Goal: Task Accomplishment & Management: Manage account settings

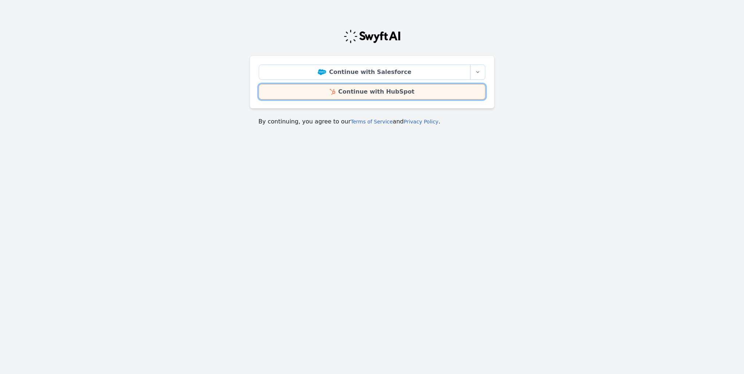
click at [352, 91] on link "Continue with HubSpot" at bounding box center [372, 91] width 227 height 15
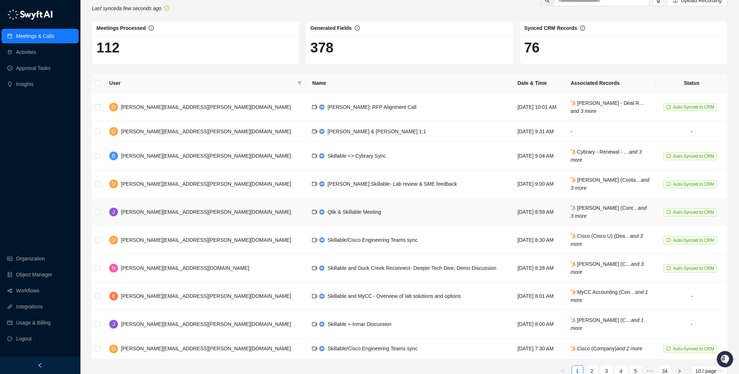
scroll to position [31, 0]
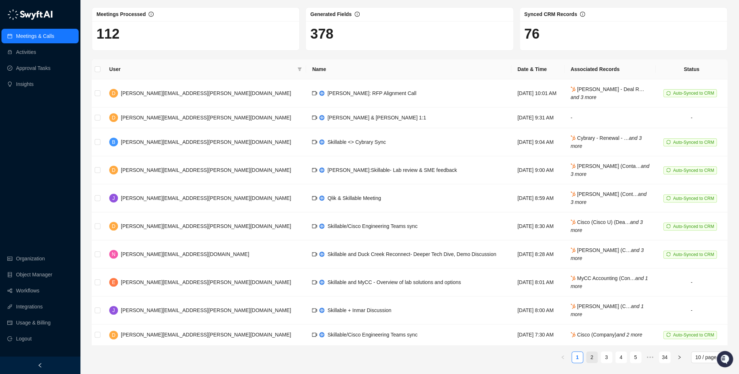
click at [590, 357] on link "2" at bounding box center [592, 357] width 11 height 11
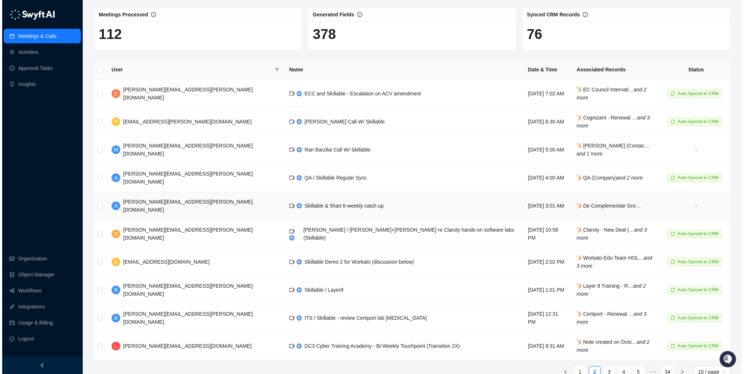
scroll to position [31, 0]
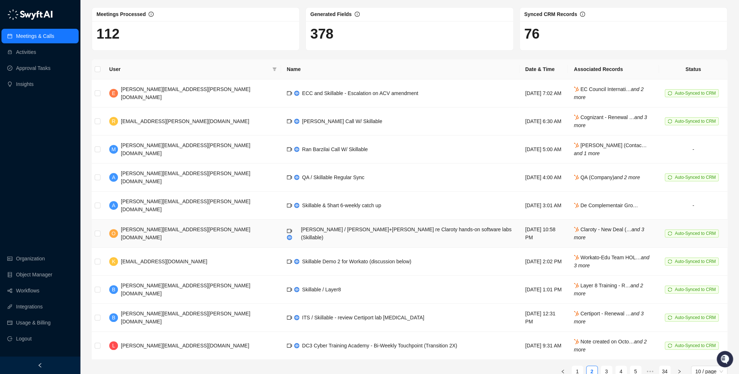
click at [301, 227] on span "[PERSON_NAME] / [PERSON_NAME]+[PERSON_NAME] re Claroty hands-on software labs (…" at bounding box center [406, 234] width 211 height 14
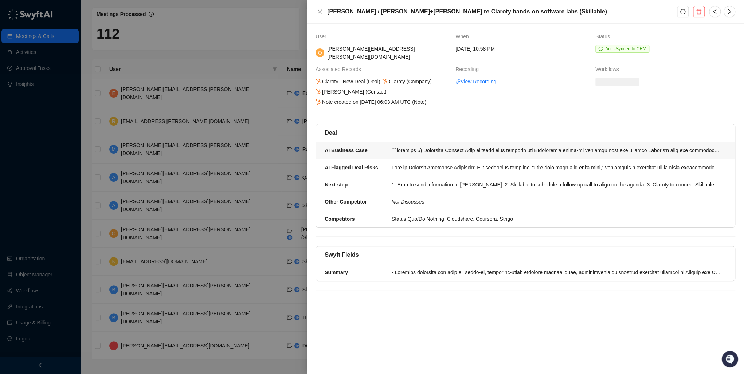
click at [469, 152] on div at bounding box center [557, 150] width 330 height 8
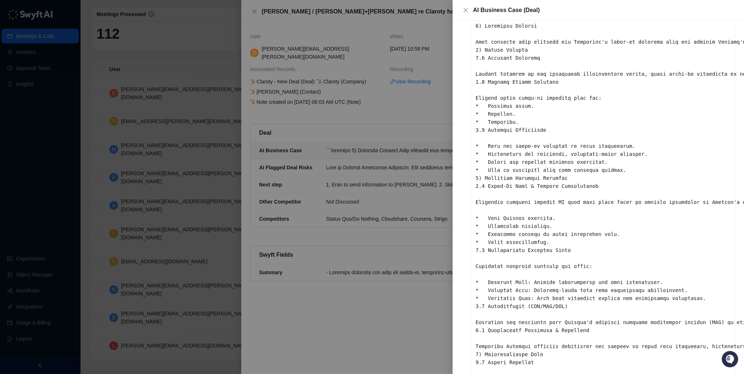
scroll to position [58, 0]
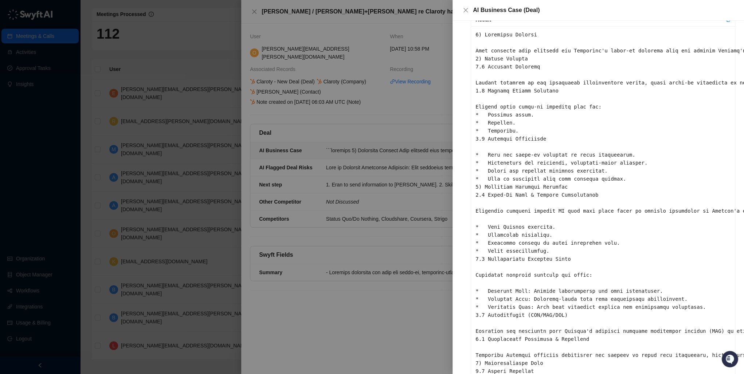
click at [387, 131] on div at bounding box center [372, 187] width 744 height 374
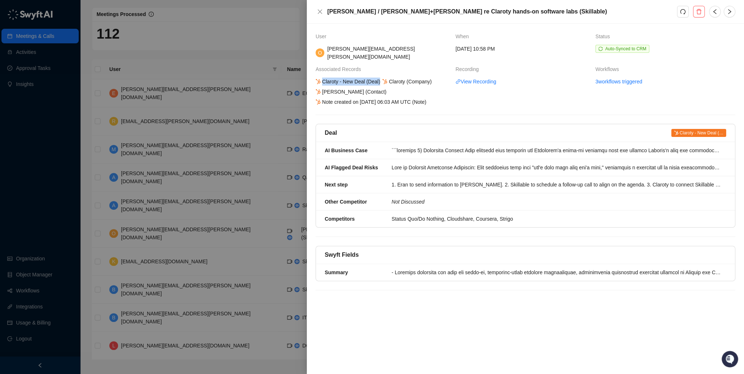
drag, startPoint x: 322, startPoint y: 75, endPoint x: 381, endPoint y: 77, distance: 58.7
click at [381, 78] on div "Claroty - New Deal (Deal) Claroty (Company) Sergei Ridky (Contact) Note created…" at bounding box center [382, 92] width 136 height 28
copy div "Claroty - New Deal (Deal)"
click at [217, 50] on div at bounding box center [372, 187] width 744 height 374
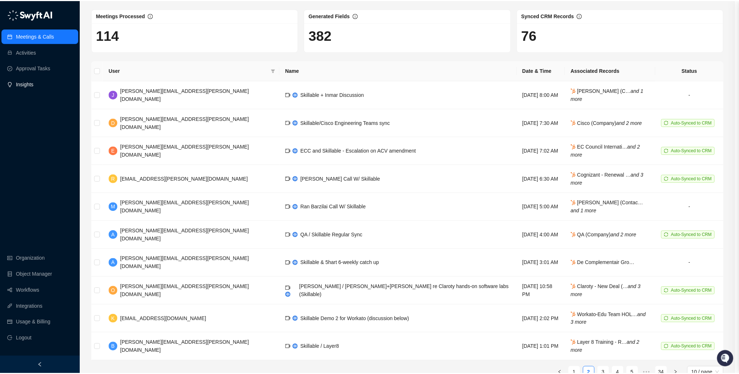
scroll to position [25, 0]
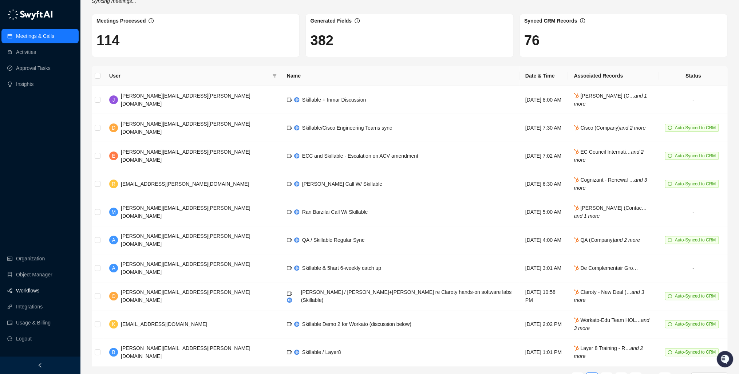
click at [29, 293] on link "Workflows" at bounding box center [27, 290] width 23 height 15
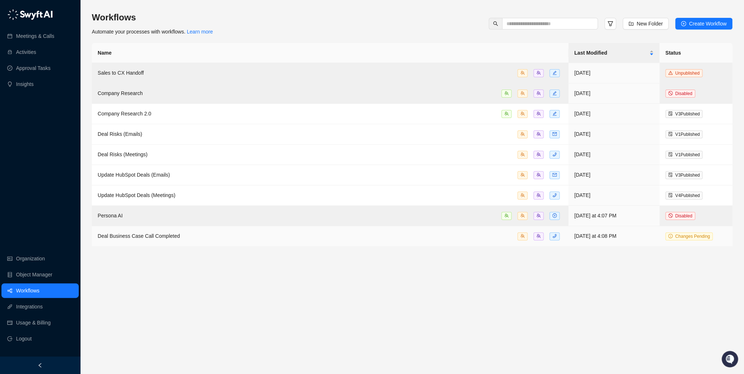
click at [391, 240] on td "Deal Business Case Call Completed" at bounding box center [330, 236] width 476 height 20
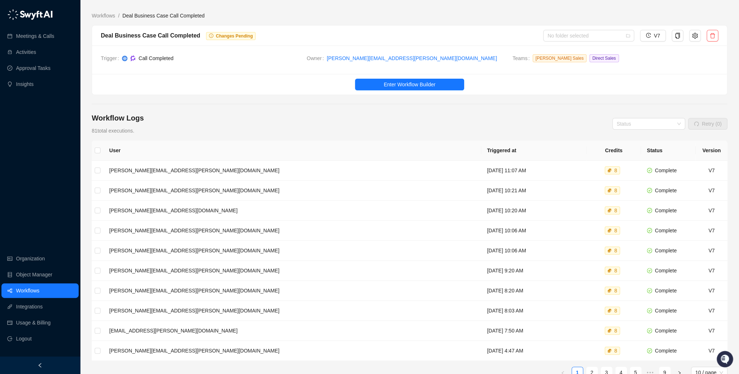
click at [220, 36] on span "Changes Pending" at bounding box center [234, 36] width 37 height 5
click at [397, 79] on button "Enter Workflow Builder" at bounding box center [409, 85] width 109 height 12
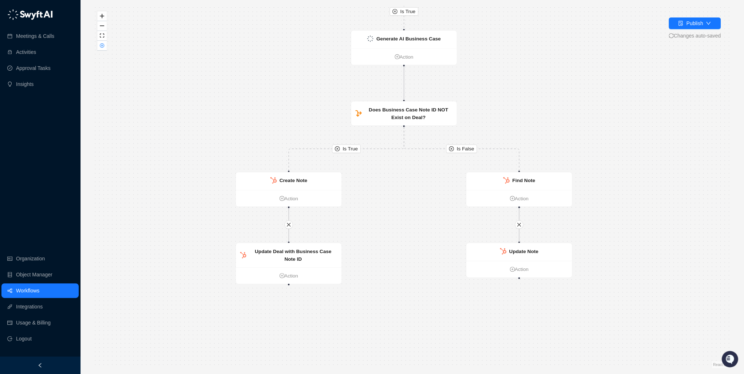
drag, startPoint x: 361, startPoint y: 288, endPoint x: 397, endPoint y: 205, distance: 90.6
click at [397, 205] on div "Is True Is True Is False Call Completed Action Deal Found? False Action Generat…" at bounding box center [412, 187] width 640 height 362
click at [706, 22] on icon "down" at bounding box center [708, 23] width 4 height 3
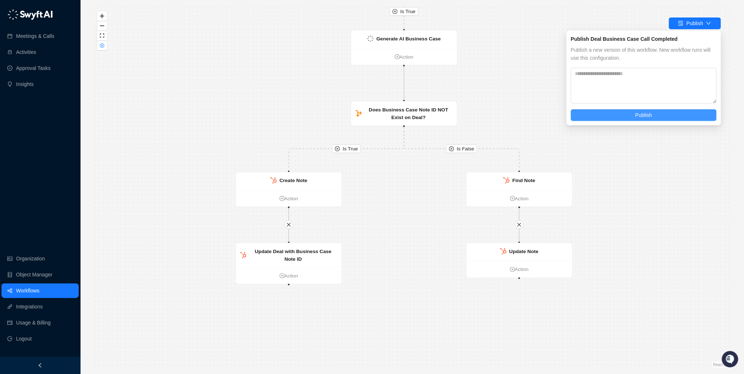
click at [632, 113] on button "Publish" at bounding box center [643, 115] width 146 height 12
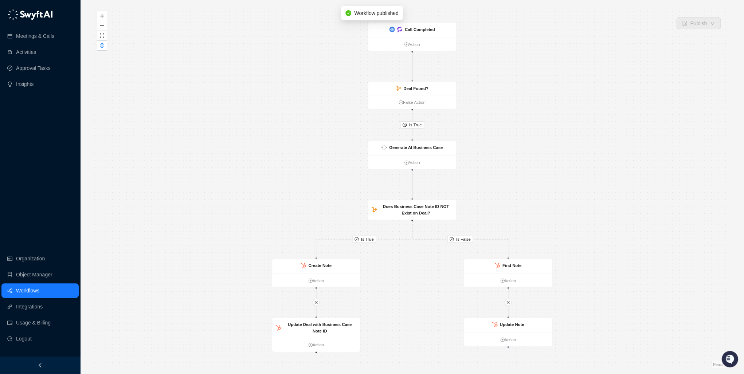
click at [35, 295] on link "Workflows" at bounding box center [27, 290] width 23 height 15
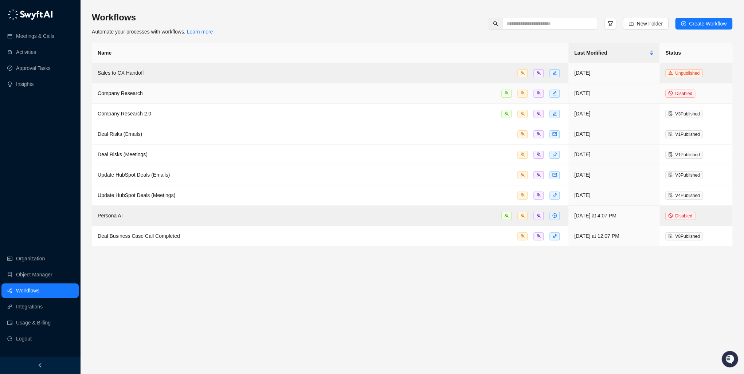
click at [155, 98] on td "Company Research" at bounding box center [330, 93] width 476 height 20
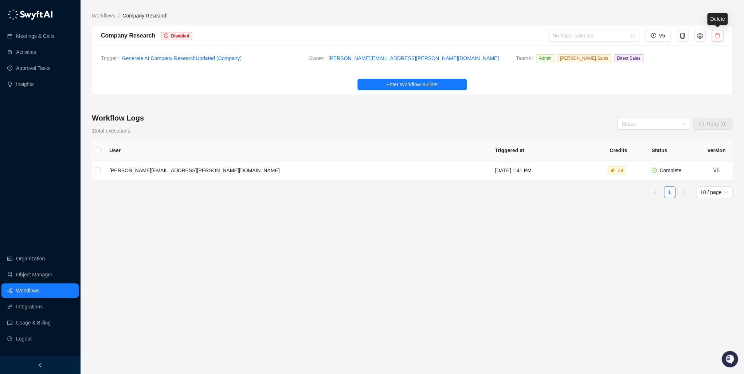
click at [720, 35] on icon "delete" at bounding box center [717, 36] width 6 height 6
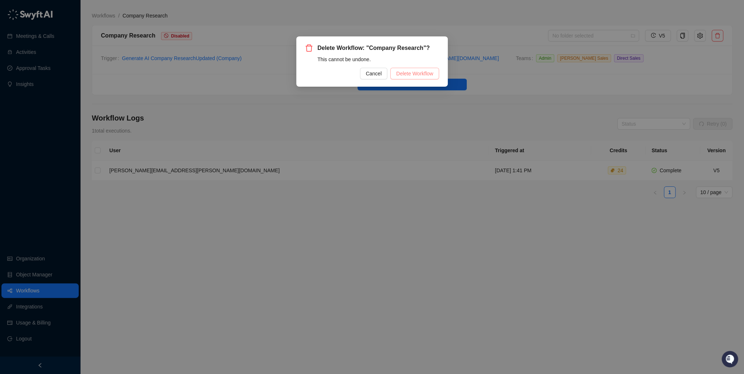
click at [421, 72] on span "Delete Workflow" at bounding box center [414, 74] width 37 height 8
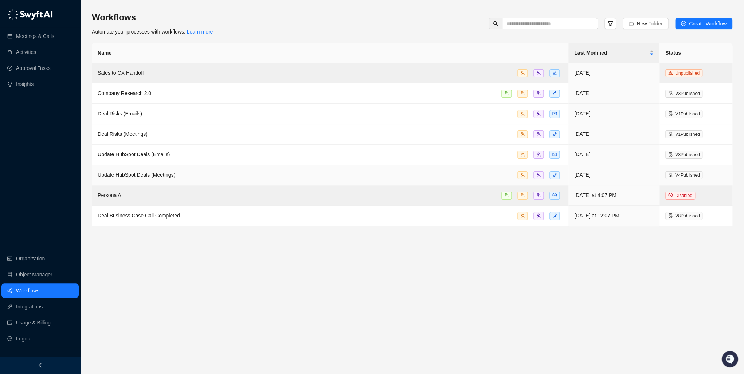
click at [224, 170] on td "Update HubSpot Deals (Meetings)" at bounding box center [330, 175] width 476 height 20
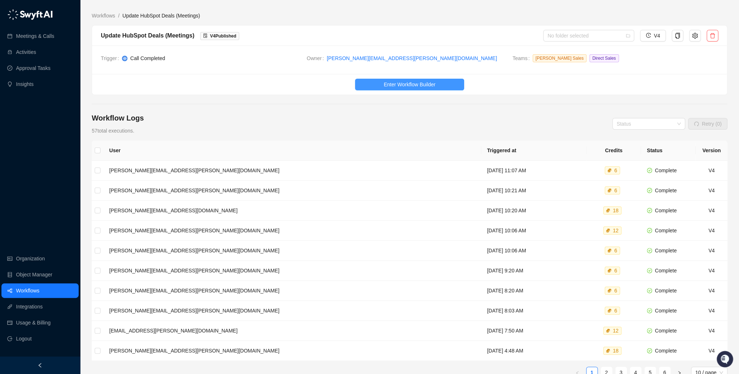
click at [420, 84] on span "Enter Workflow Builder" at bounding box center [410, 84] width 52 height 8
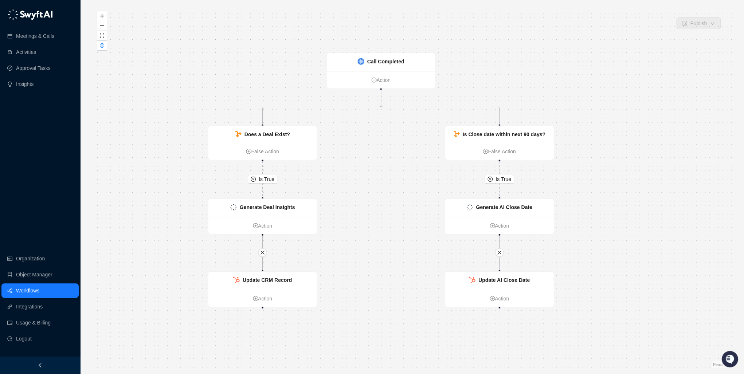
click at [258, 57] on div "Is True Is True Call Completed Action Does a Deal Exist? False Action Is Close …" at bounding box center [412, 187] width 640 height 362
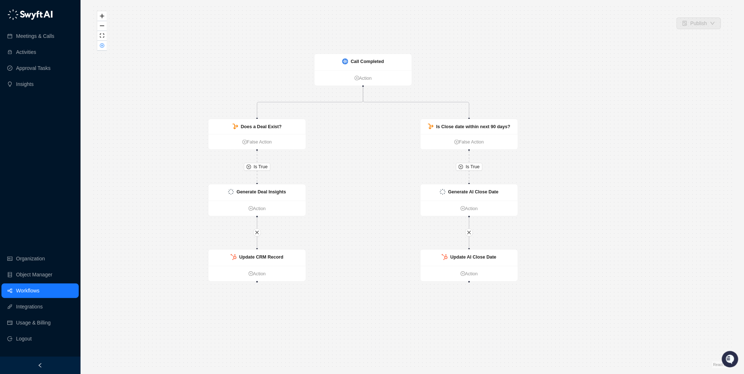
click at [210, 61] on div "Is True Is True Call Completed Action Does a Deal Exist? False Action Is Close …" at bounding box center [412, 187] width 640 height 362
click at [31, 290] on link "Workflows" at bounding box center [27, 290] width 23 height 15
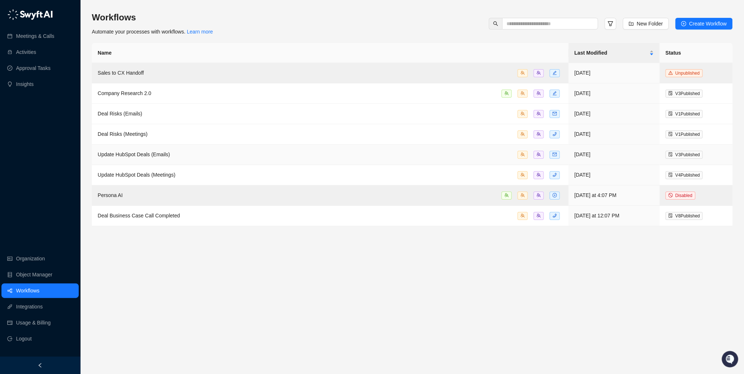
click at [214, 154] on div "Update HubSpot Deals (Emails)" at bounding box center [330, 154] width 465 height 8
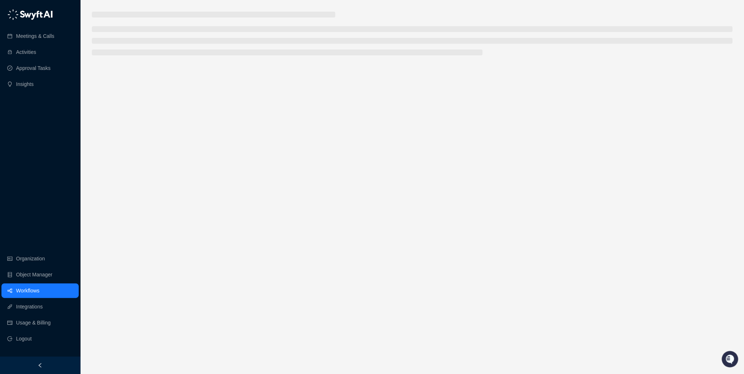
click at [214, 154] on main at bounding box center [412, 190] width 640 height 357
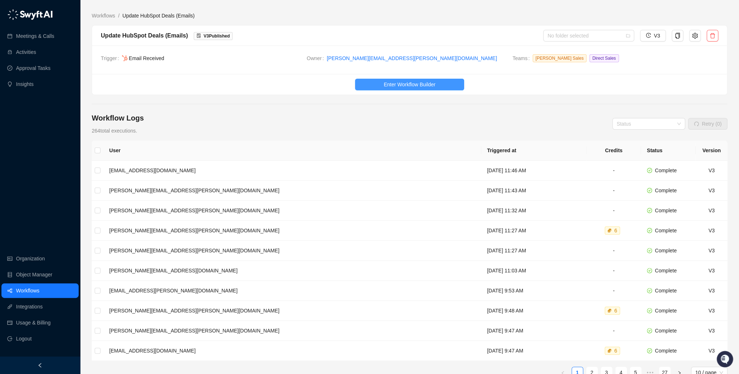
click at [415, 82] on span "Enter Workflow Builder" at bounding box center [410, 84] width 52 height 8
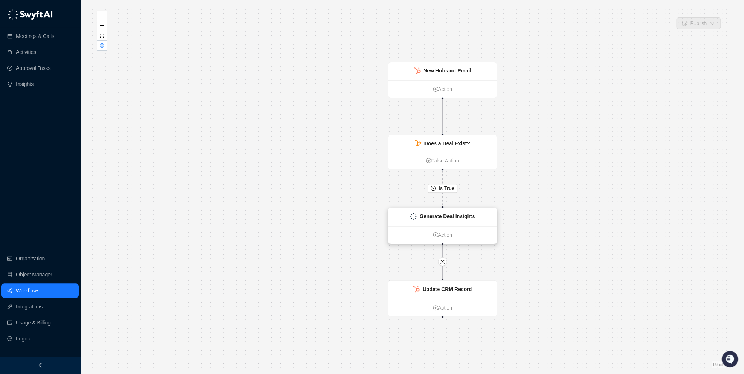
click at [441, 216] on strong "Generate Deal Insights" at bounding box center [447, 216] width 55 height 6
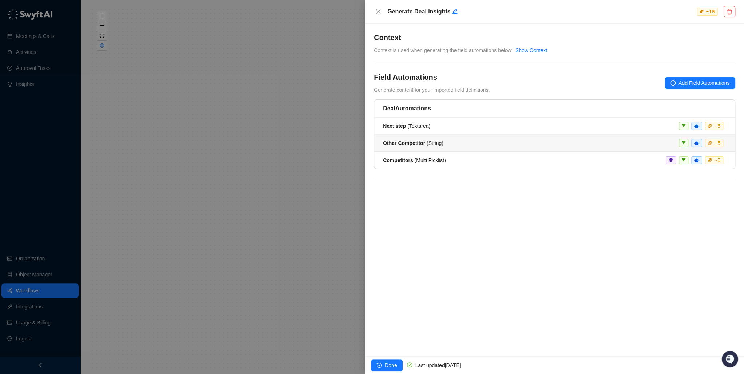
click at [421, 143] on strong "Other Competitor" at bounding box center [404, 143] width 42 height 6
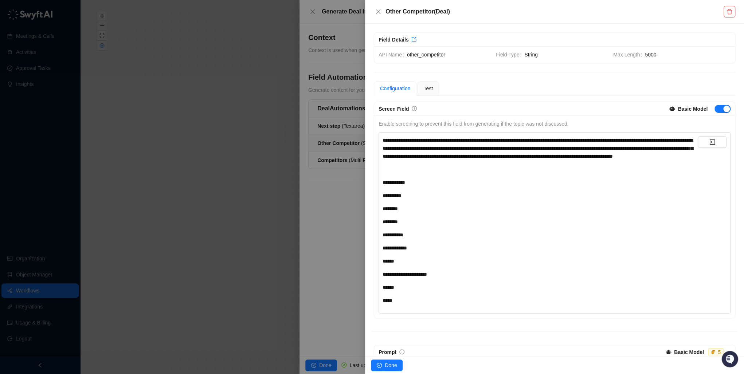
click at [320, 230] on div at bounding box center [372, 187] width 744 height 374
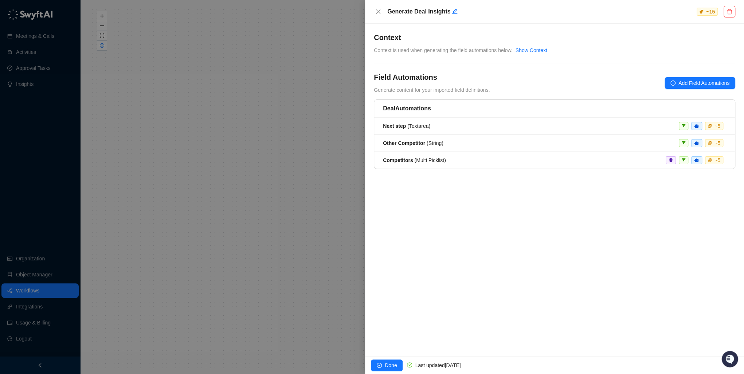
click at [292, 134] on div at bounding box center [372, 187] width 744 height 374
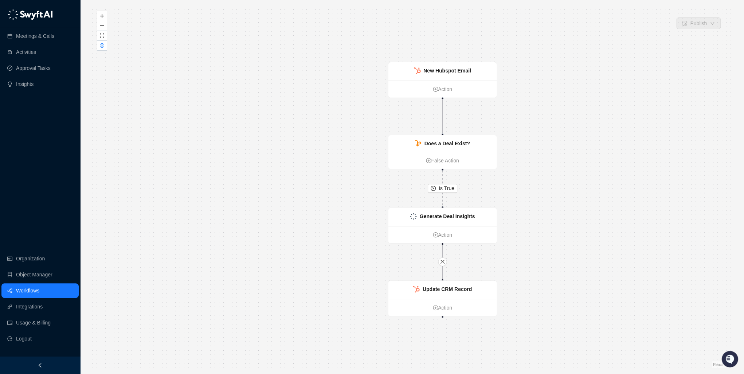
click at [31, 290] on link "Workflows" at bounding box center [27, 290] width 23 height 15
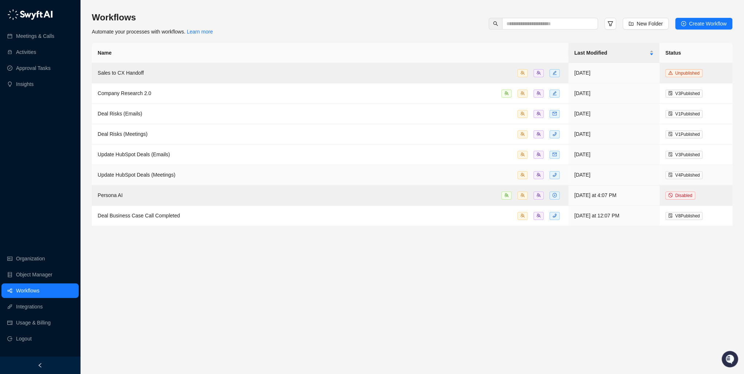
click at [186, 177] on div "Update HubSpot Deals (Meetings)" at bounding box center [330, 175] width 465 height 8
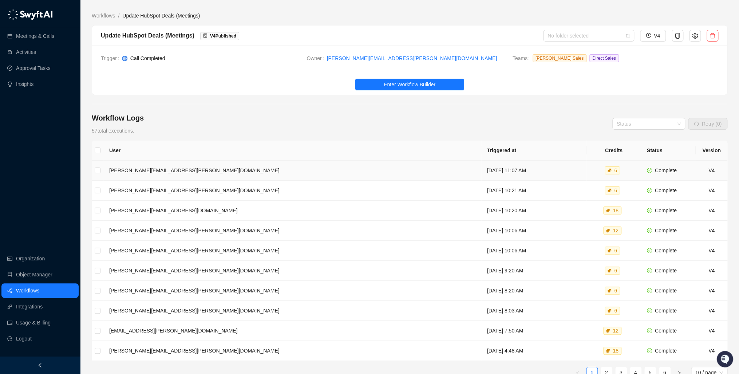
click at [155, 173] on td "dan.greif@skillable.com" at bounding box center [292, 171] width 378 height 20
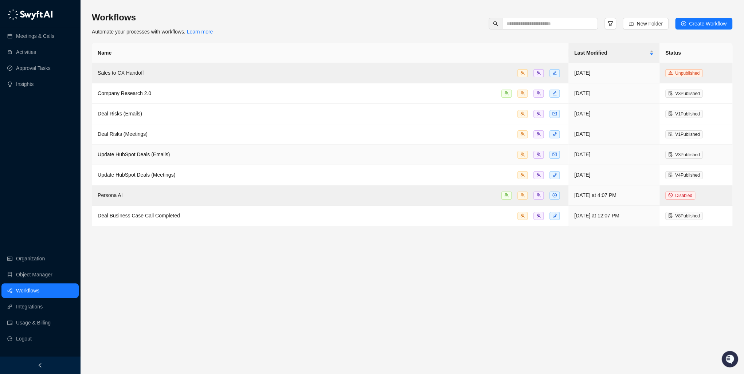
click at [159, 160] on td "Update HubSpot Deals (Emails)" at bounding box center [330, 155] width 476 height 20
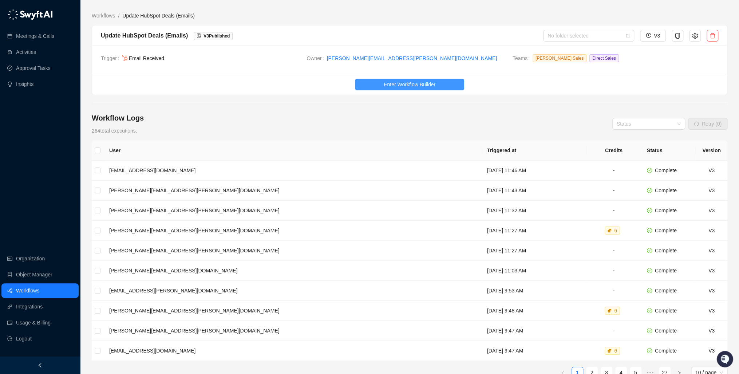
click at [409, 82] on span "Enter Workflow Builder" at bounding box center [410, 84] width 52 height 8
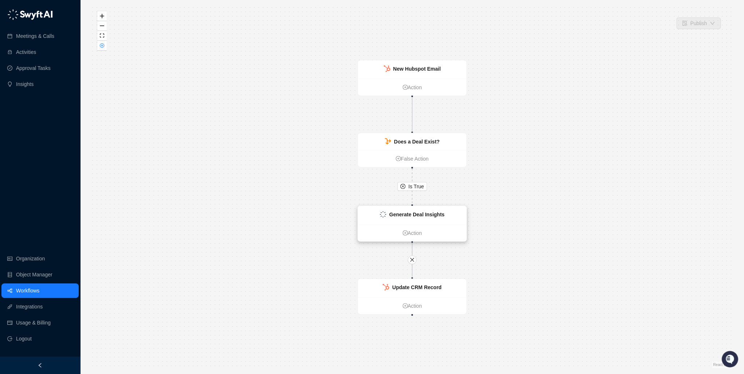
click at [408, 222] on div "Generate Deal Insights" at bounding box center [412, 215] width 109 height 18
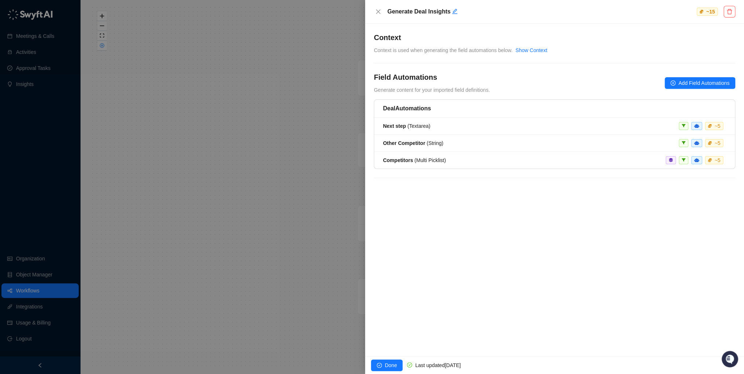
click at [295, 168] on div at bounding box center [372, 187] width 744 height 374
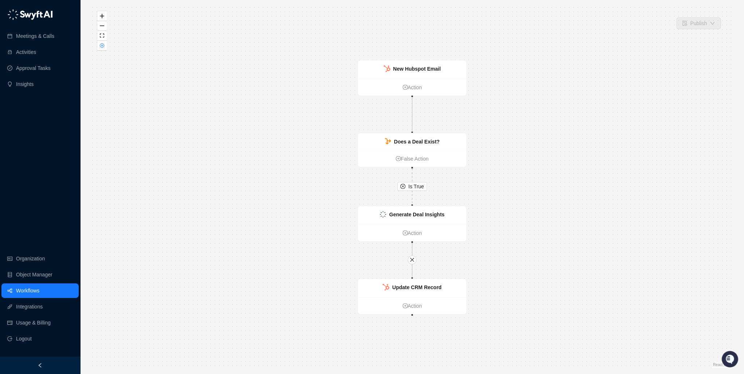
click at [24, 294] on link "Workflows" at bounding box center [27, 290] width 23 height 15
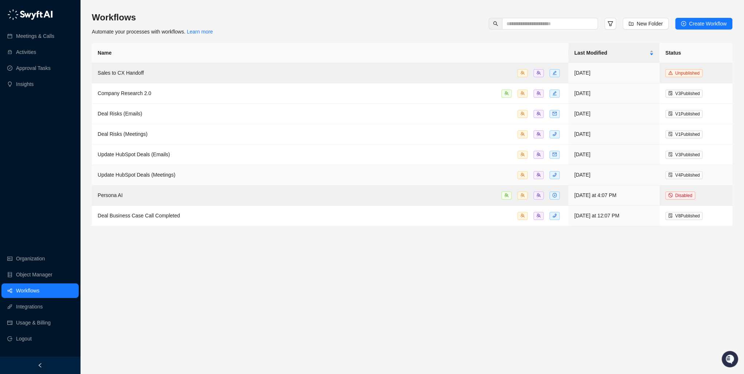
click at [126, 175] on span "Update HubSpot Deals (Meetings)" at bounding box center [137, 175] width 78 height 6
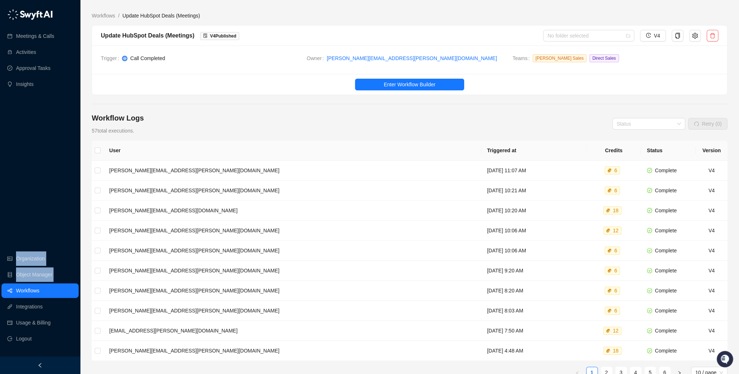
drag, startPoint x: 59, startPoint y: 259, endPoint x: 58, endPoint y: 290, distance: 31.3
click at [58, 290] on div "Meetings & Calls Activities Approval Tasks Insights Organization Object Manager…" at bounding box center [40, 178] width 80 height 357
drag, startPoint x: 58, startPoint y: 290, endPoint x: 28, endPoint y: 293, distance: 30.3
click at [28, 293] on link "Workflows" at bounding box center [27, 290] width 23 height 15
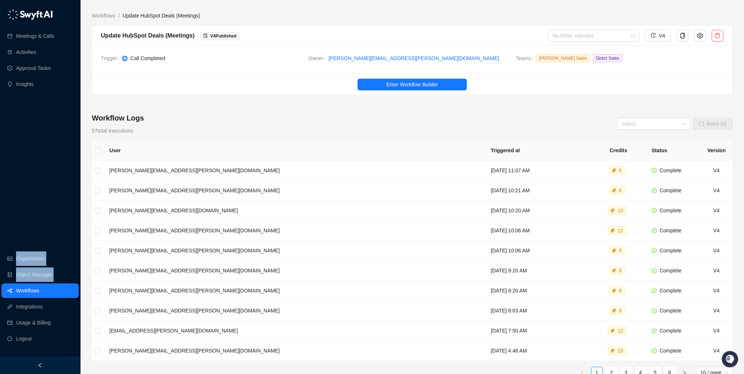
click at [28, 293] on link "Workflows" at bounding box center [27, 290] width 23 height 15
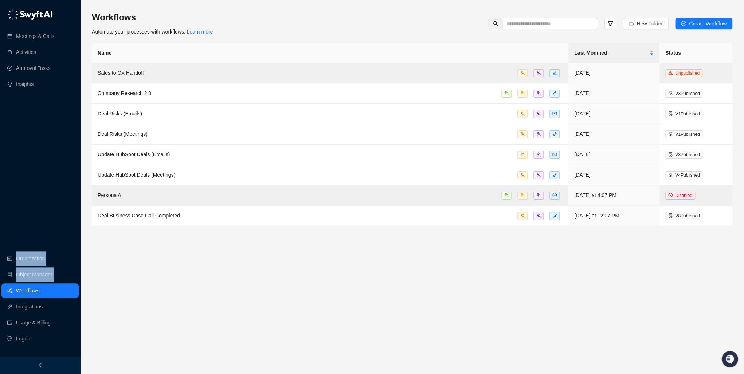
drag, startPoint x: 28, startPoint y: 293, endPoint x: 24, endPoint y: 291, distance: 4.9
click at [24, 291] on link "Workflows" at bounding box center [27, 290] width 23 height 15
click at [25, 288] on link "Workflows" at bounding box center [27, 290] width 23 height 15
drag, startPoint x: 25, startPoint y: 288, endPoint x: 34, endPoint y: 294, distance: 10.2
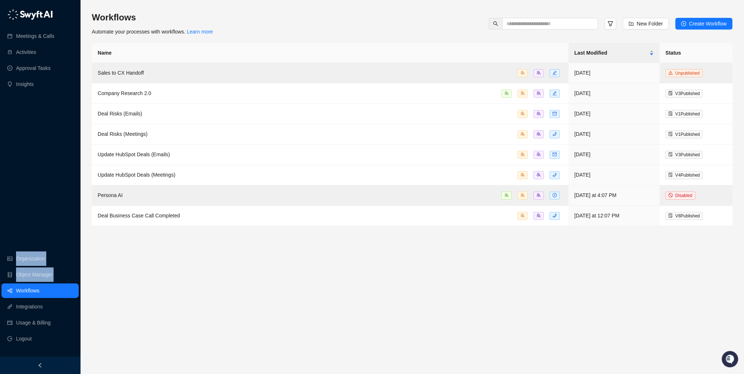
click at [34, 294] on link "Workflows" at bounding box center [27, 290] width 23 height 15
drag, startPoint x: 34, startPoint y: 294, endPoint x: 165, endPoint y: 288, distance: 130.9
click at [165, 288] on main "Workflows Automate your processes with workflows. Learn more New Folder Create …" at bounding box center [412, 190] width 640 height 357
click at [127, 217] on span "Deal Business Case Call Completed" at bounding box center [139, 216] width 82 height 6
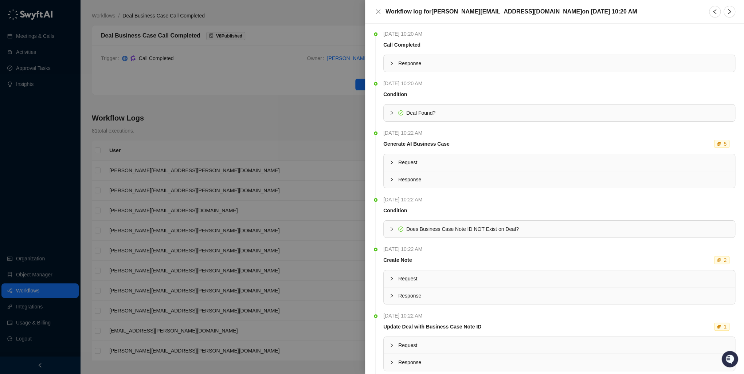
click at [314, 87] on div at bounding box center [372, 187] width 744 height 374
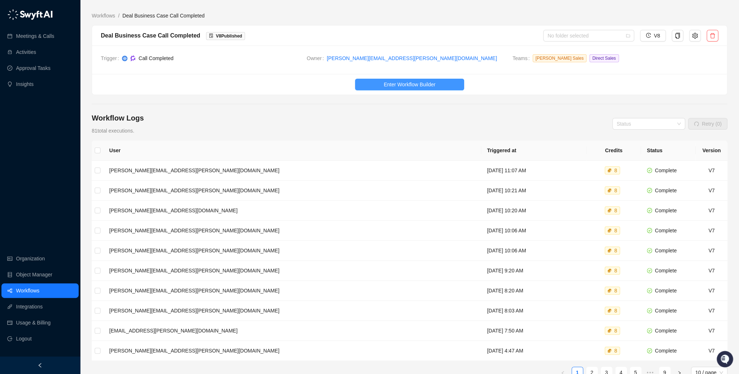
click at [402, 82] on span "Enter Workflow Builder" at bounding box center [410, 84] width 52 height 8
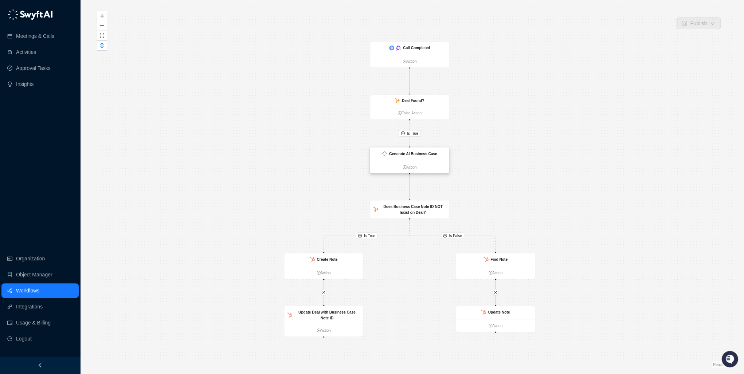
click at [401, 158] on div "Generate AI Business Case" at bounding box center [409, 154] width 79 height 13
click at [406, 154] on strong "Generate AI Business Case" at bounding box center [413, 154] width 48 height 4
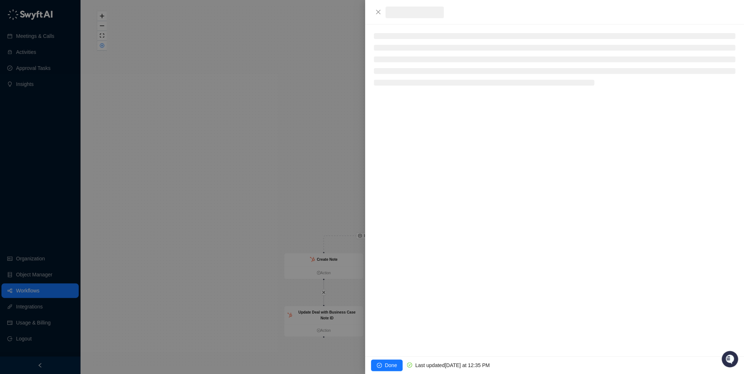
click at [406, 154] on div at bounding box center [372, 187] width 744 height 374
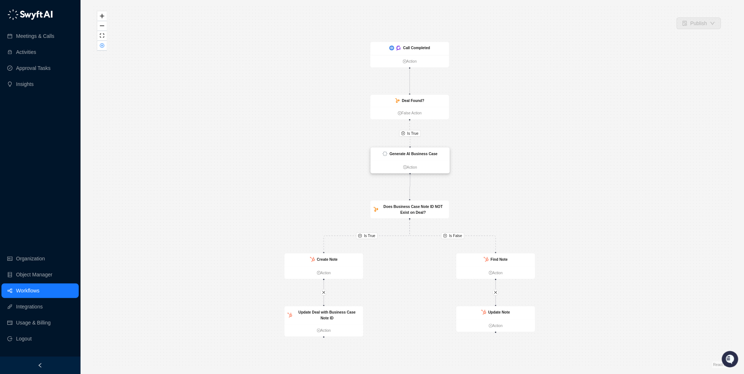
click at [406, 154] on strong "Generate AI Business Case" at bounding box center [413, 154] width 48 height 4
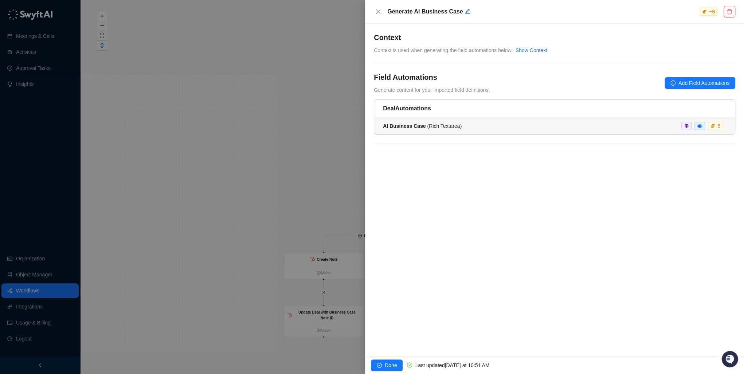
click at [426, 127] on span "AI Business Case ( Rich Textarea )" at bounding box center [422, 126] width 79 height 6
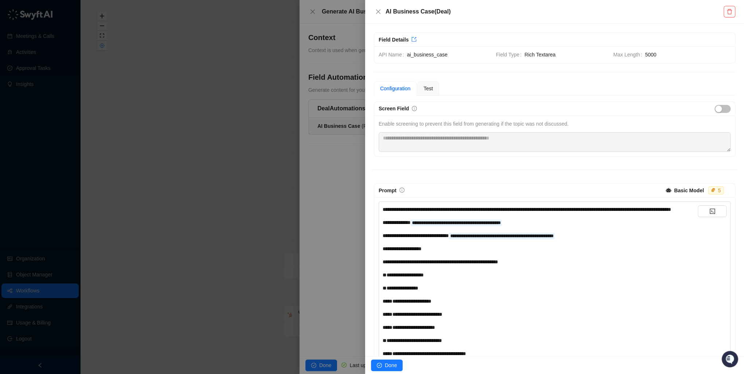
scroll to position [29, 0]
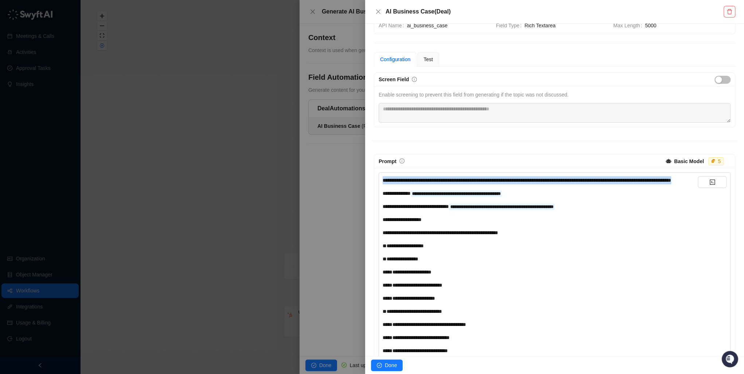
drag, startPoint x: 439, startPoint y: 189, endPoint x: 382, endPoint y: 176, distance: 58.2
click at [382, 176] on div "**********" at bounding box center [539, 180] width 315 height 8
click at [466, 184] on div "**********" at bounding box center [539, 180] width 315 height 8
drag, startPoint x: 423, startPoint y: 190, endPoint x: 379, endPoint y: 180, distance: 45.2
click at [379, 180] on div "**********" at bounding box center [554, 346] width 352 height 349
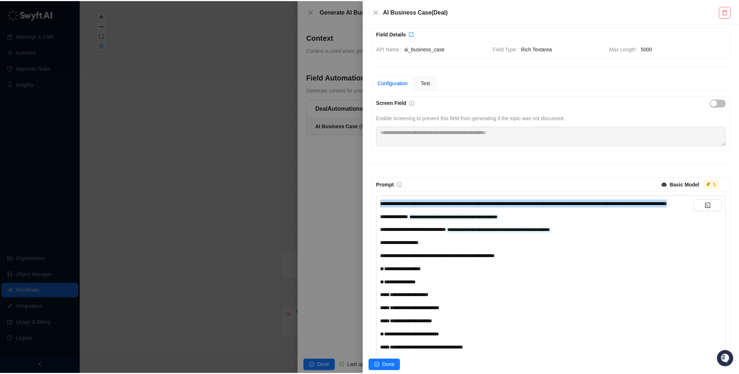
scroll to position [0, 0]
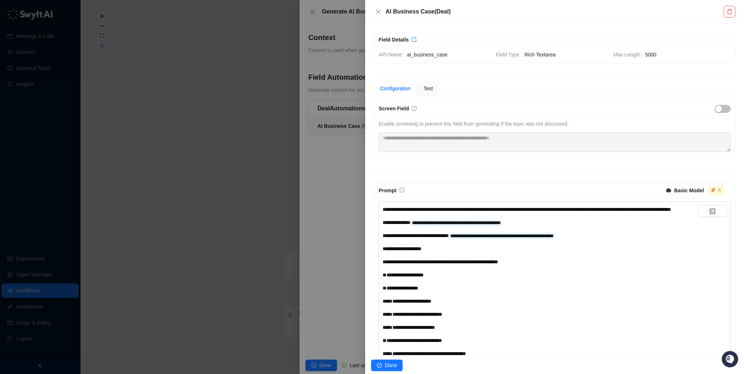
click at [315, 170] on div at bounding box center [372, 187] width 744 height 374
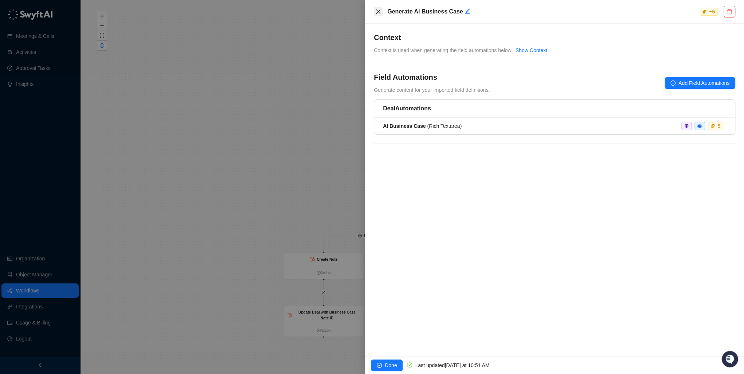
click at [376, 11] on icon "close" at bounding box center [378, 12] width 6 height 6
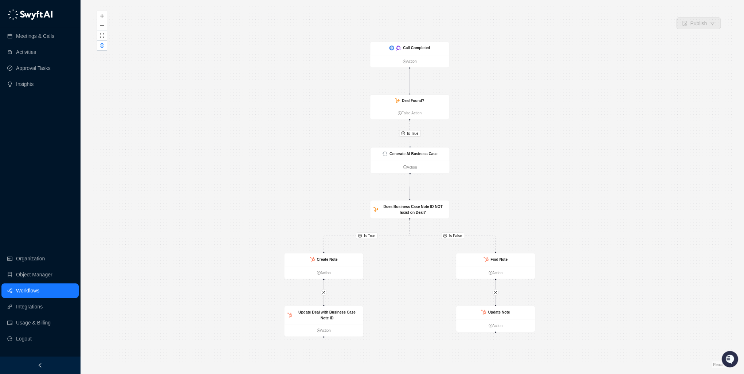
click at [39, 288] on link "Workflows" at bounding box center [27, 290] width 23 height 15
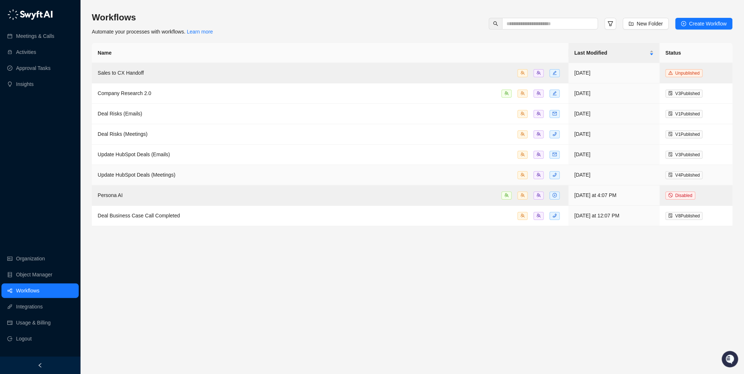
click at [151, 175] on span "Update HubSpot Deals (Meetings)" at bounding box center [137, 175] width 78 height 6
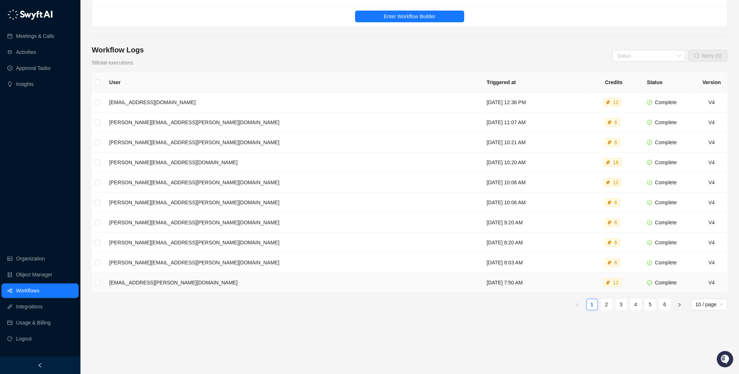
scroll to position [69, 0]
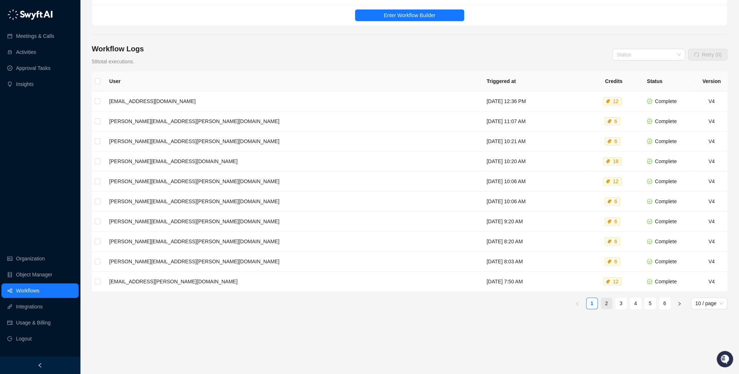
click at [607, 301] on link "2" at bounding box center [606, 303] width 11 height 11
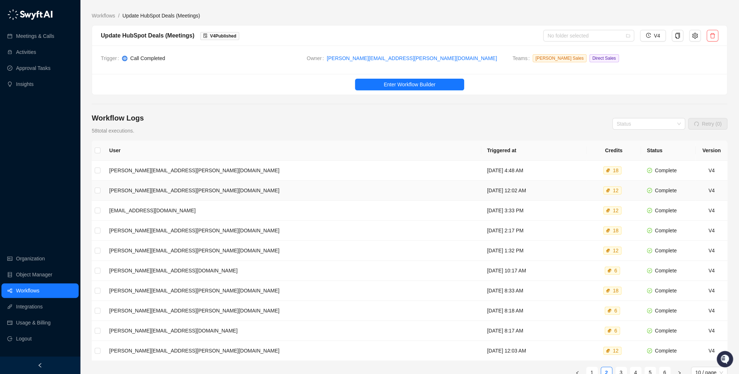
click at [189, 186] on td "oren.friedman@skillable.com" at bounding box center [292, 191] width 378 height 20
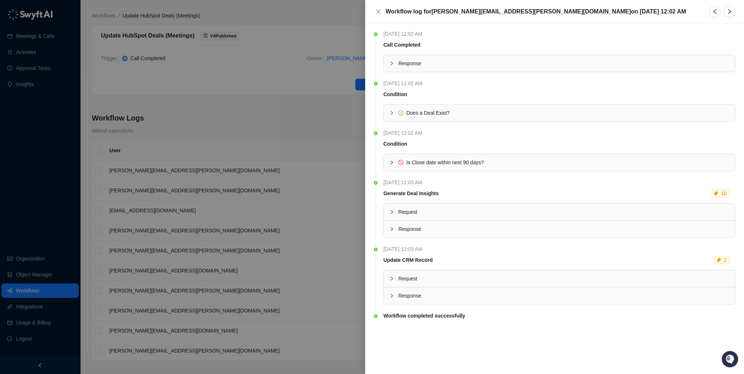
click at [389, 210] on icon "collapsed" at bounding box center [391, 212] width 4 height 4
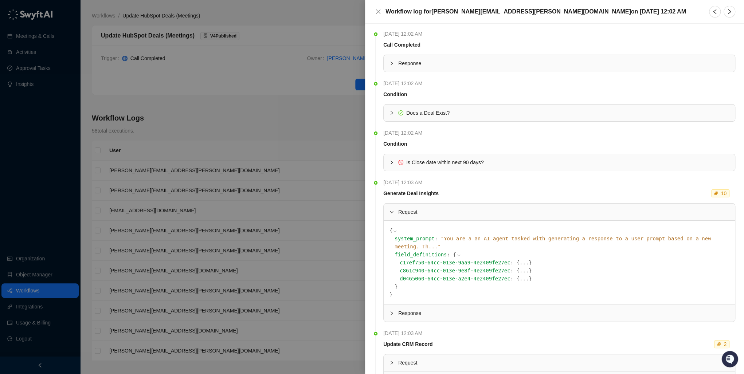
click at [394, 309] on div at bounding box center [393, 313] width 9 height 8
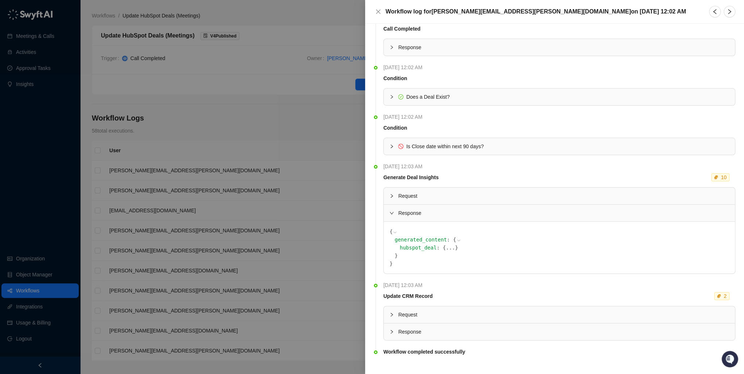
scroll to position [25, 0]
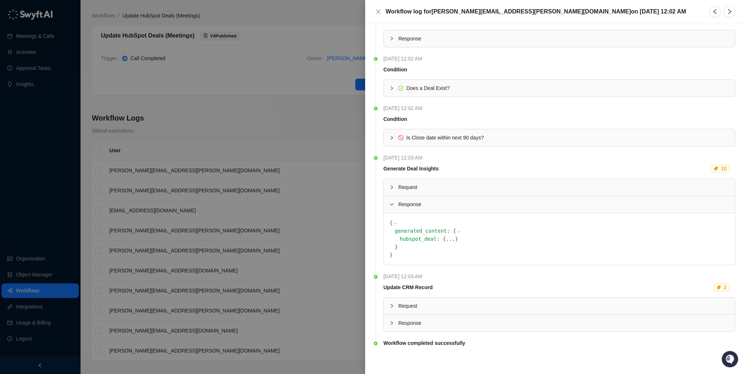
click at [456, 231] on icon at bounding box center [458, 231] width 5 height 5
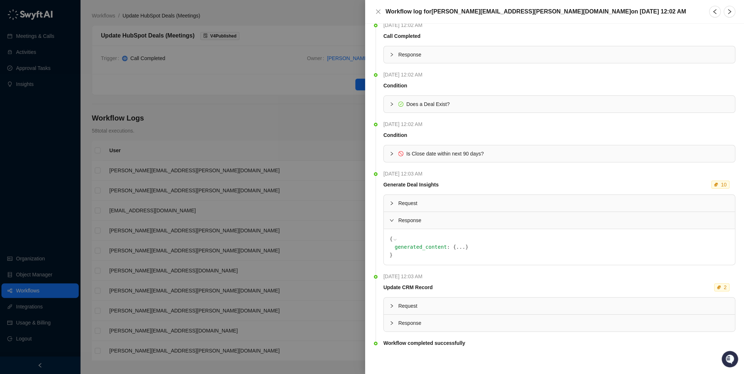
click at [392, 240] on icon at bounding box center [394, 239] width 5 height 5
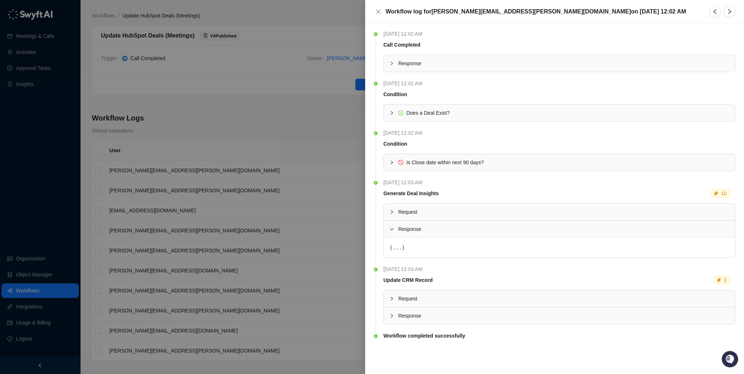
click at [392, 248] on button "..." at bounding box center [396, 248] width 9 height 8
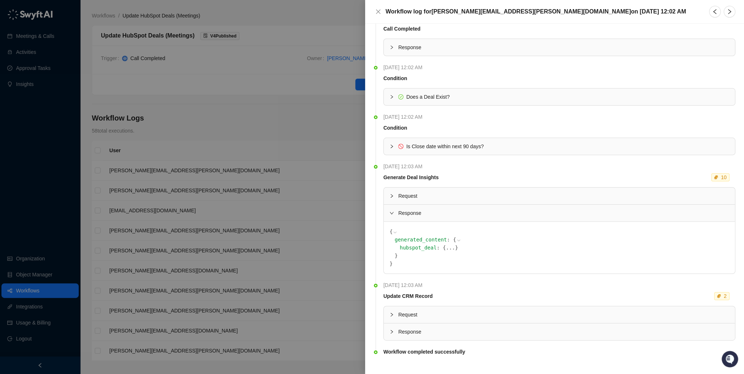
scroll to position [25, 0]
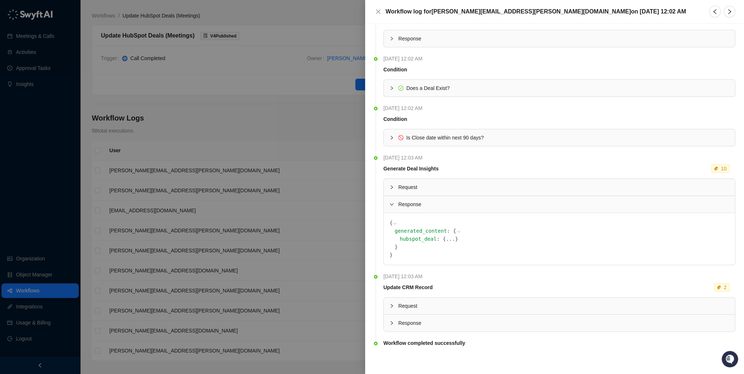
click at [398, 305] on span "Request" at bounding box center [563, 306] width 331 height 8
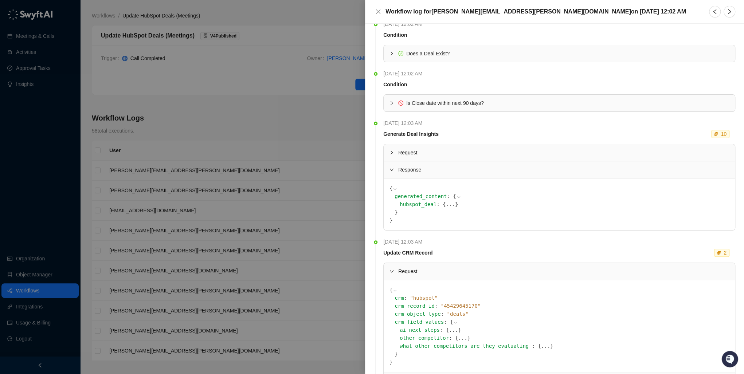
scroll to position [117, 0]
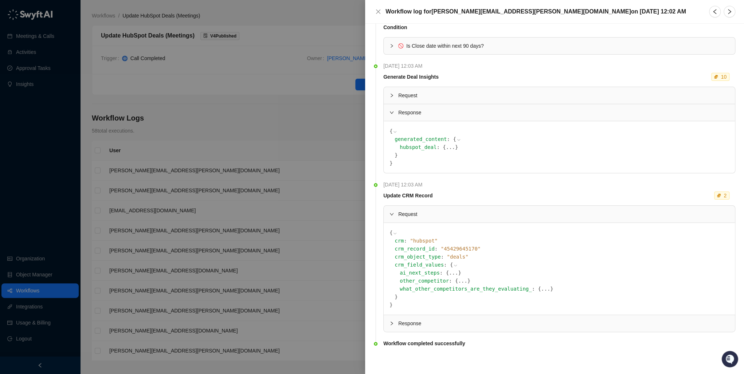
click at [541, 290] on button "..." at bounding box center [545, 289] width 9 height 8
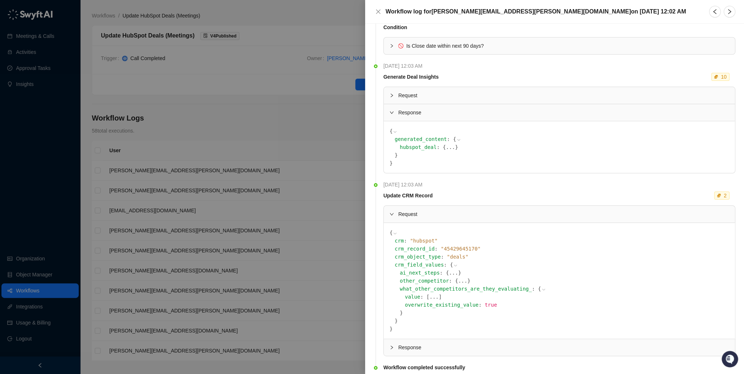
click at [541, 288] on icon at bounding box center [543, 289] width 5 height 5
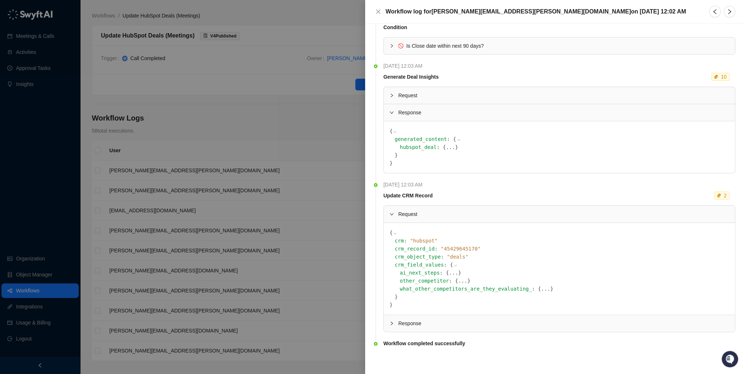
click at [541, 288] on button "..." at bounding box center [545, 289] width 9 height 8
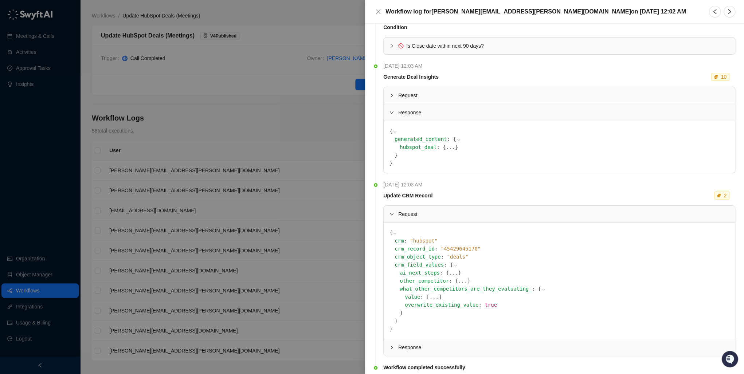
click at [420, 281] on span "other_competitor" at bounding box center [424, 281] width 49 height 6
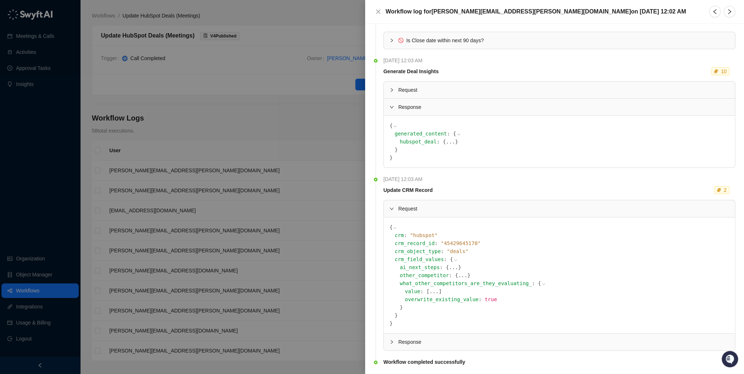
scroll to position [112, 0]
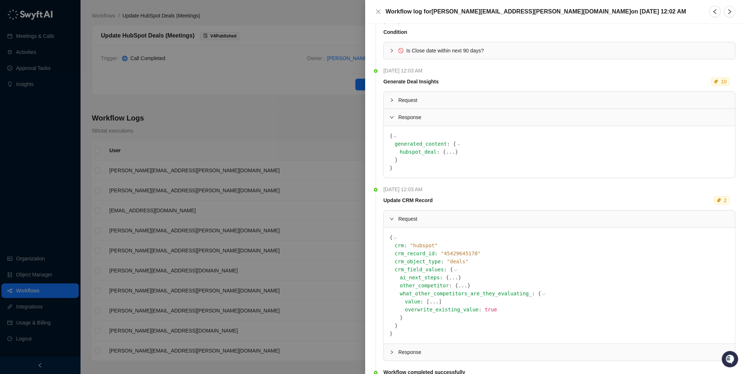
click at [394, 239] on icon at bounding box center [394, 238] width 5 height 5
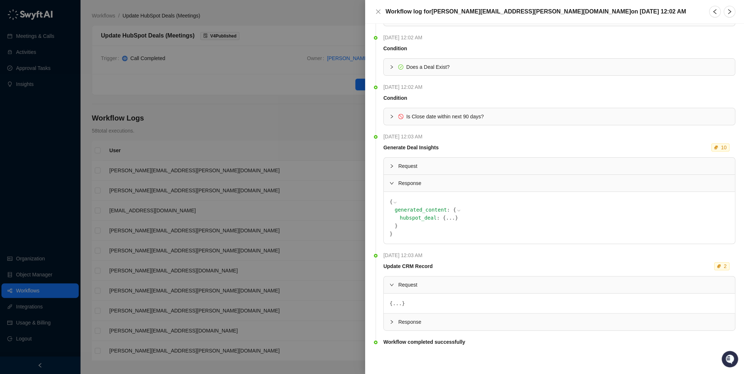
scroll to position [45, 0]
click at [394, 316] on div "Response" at bounding box center [559, 323] width 351 height 17
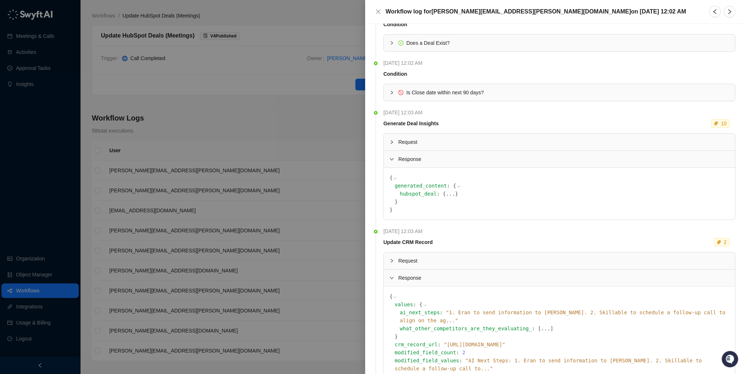
scroll to position [109, 0]
